Goal: Navigation & Orientation: Find specific page/section

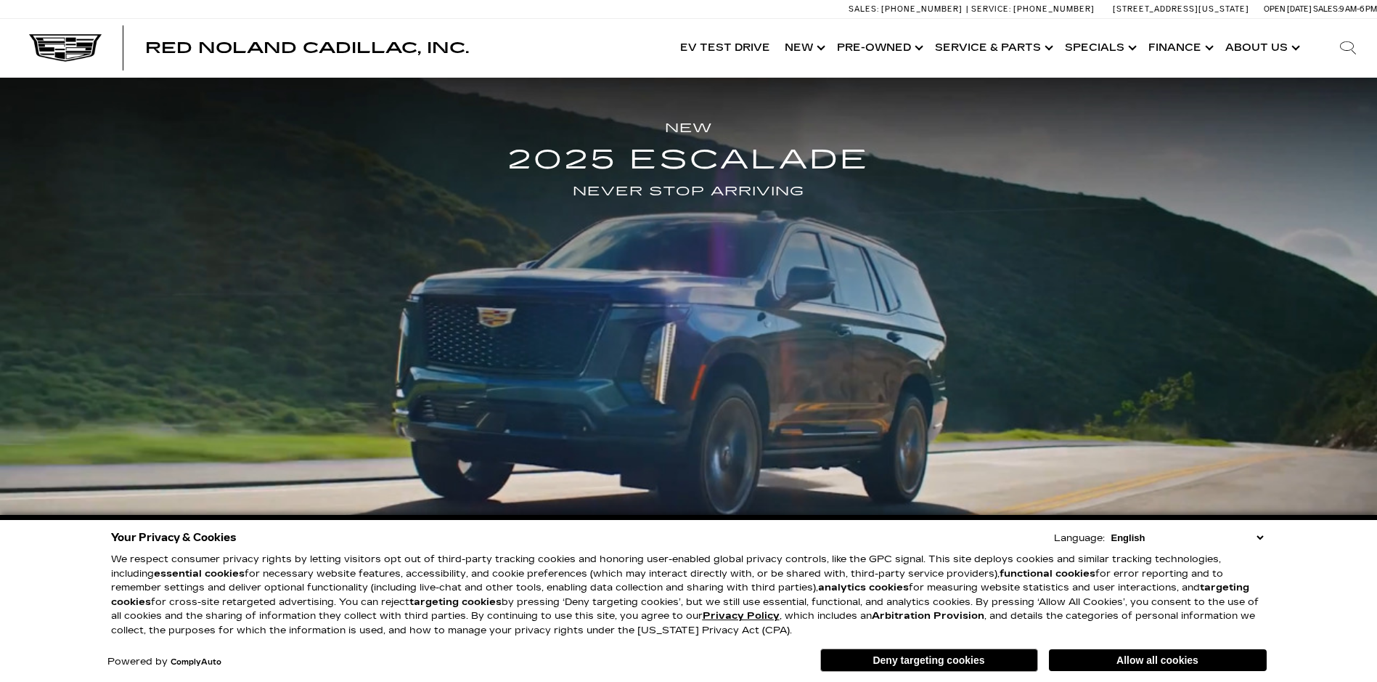
click at [1091, 657] on button "Allow all cookies" at bounding box center [1158, 660] width 218 height 22
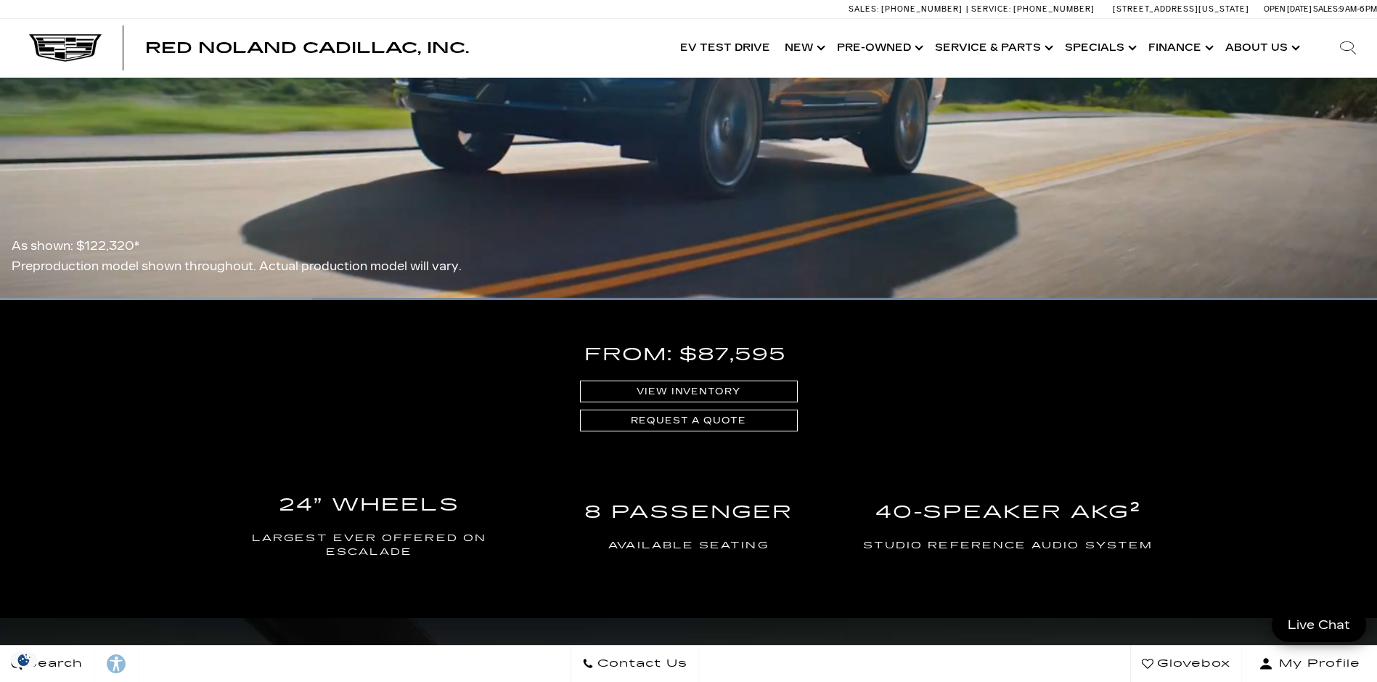
scroll to position [363, 0]
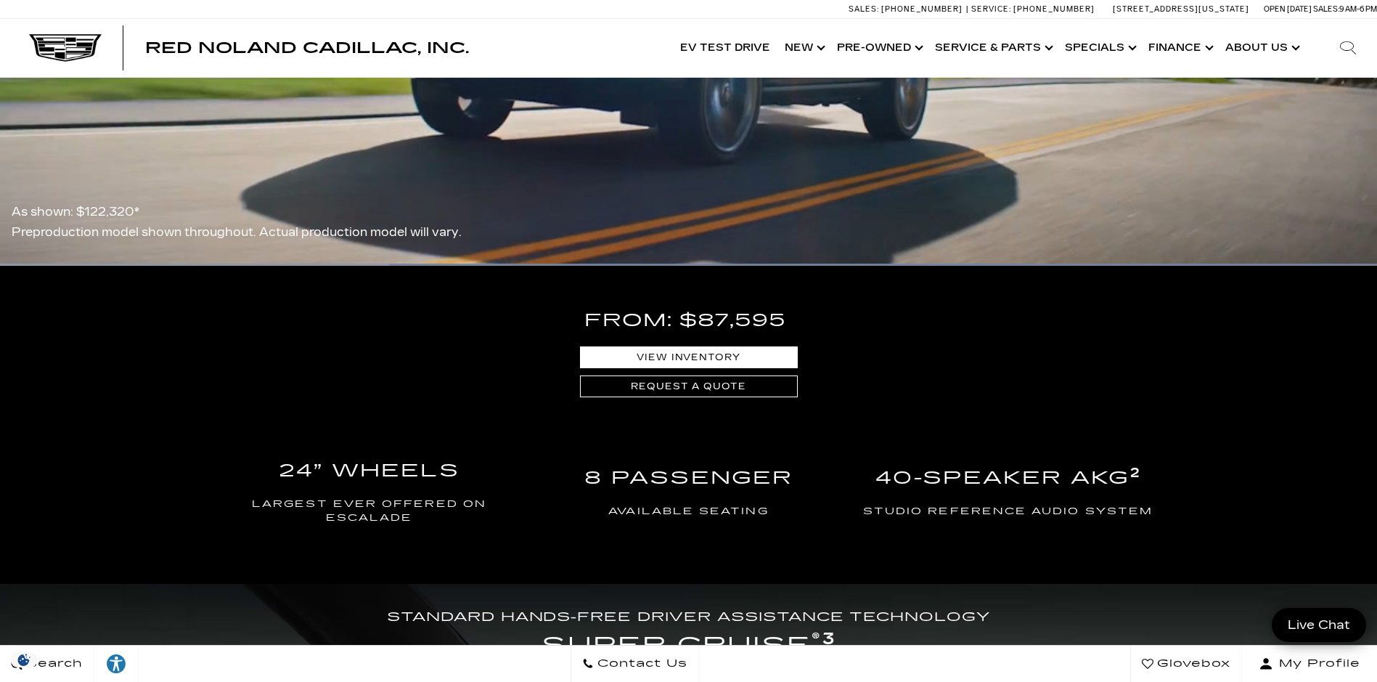
click at [685, 359] on link "View Inventory" at bounding box center [689, 357] width 218 height 22
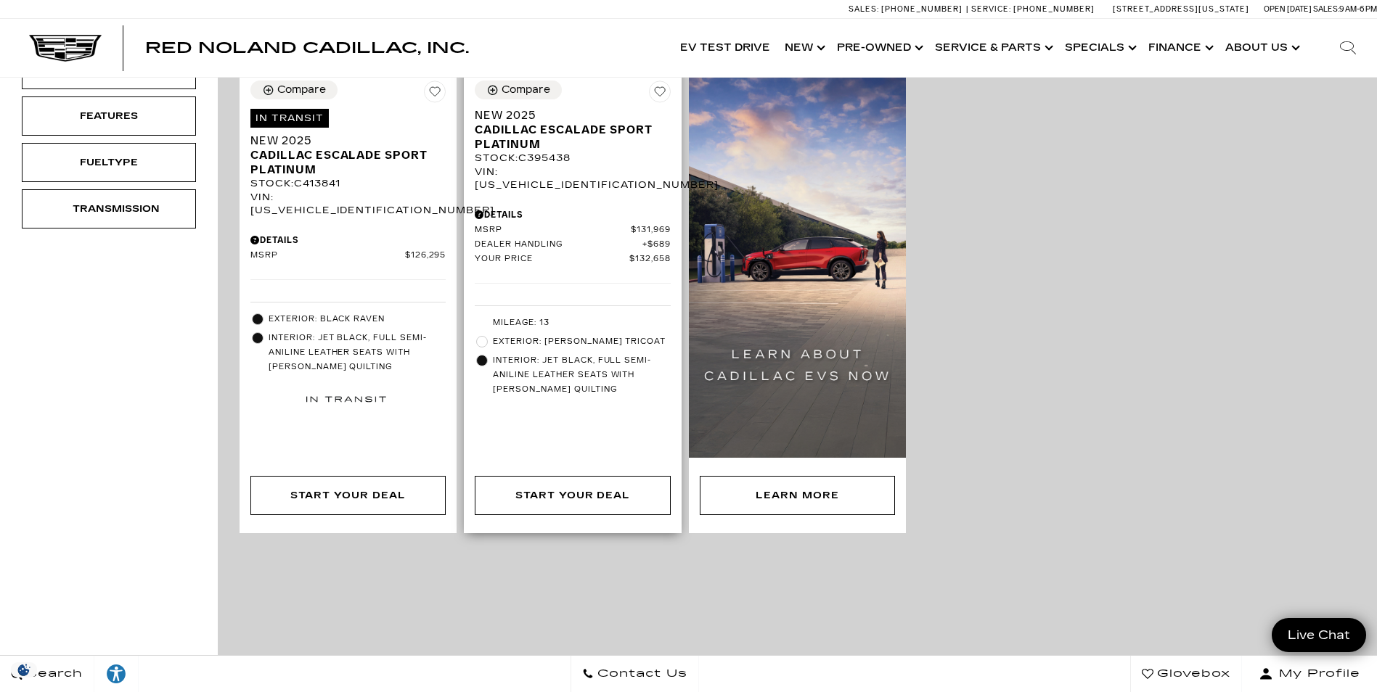
scroll to position [218, 0]
